Goal: Use online tool/utility: Utilize a website feature to perform a specific function

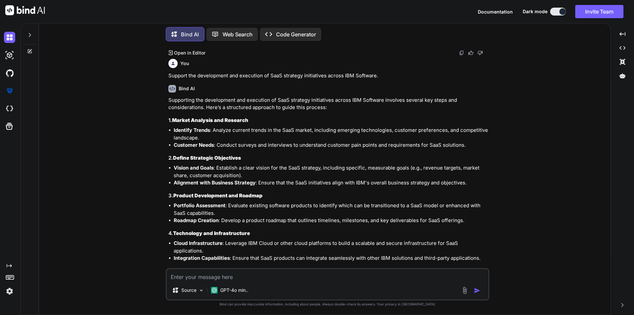
scroll to position [259, 0]
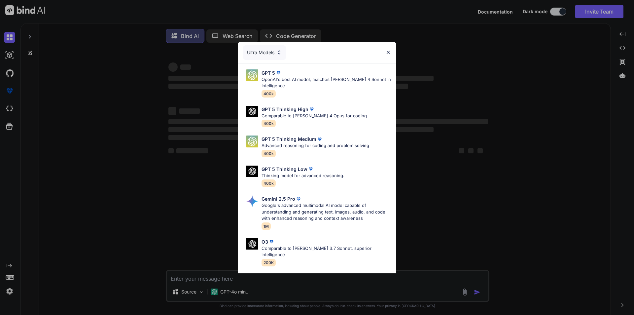
click at [144, 188] on div "Ultra Models GPT 5 OpenAI's best AI model, matches [PERSON_NAME] 4 Sonnet in In…" at bounding box center [317, 157] width 634 height 315
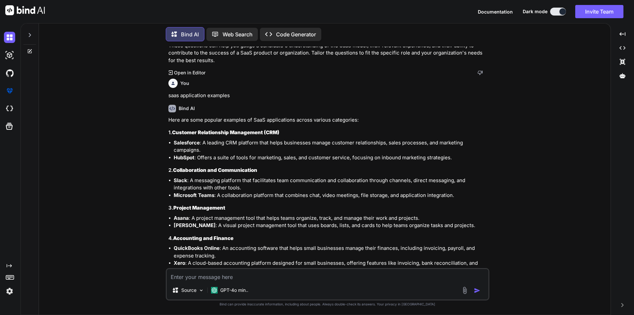
scroll to position [1113, 0]
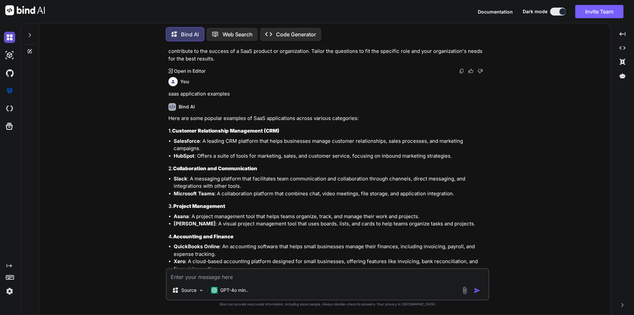
click at [12, 40] on img at bounding box center [9, 37] width 11 height 11
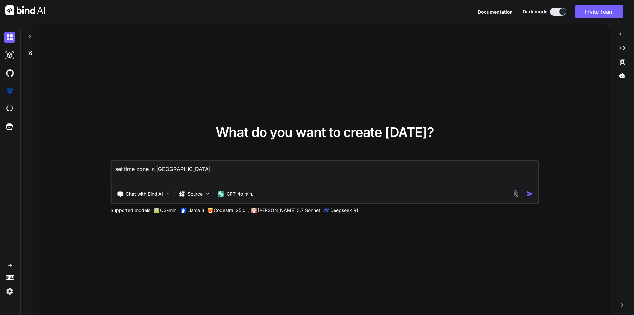
type textarea "x"
